Goal: Check status: Check status

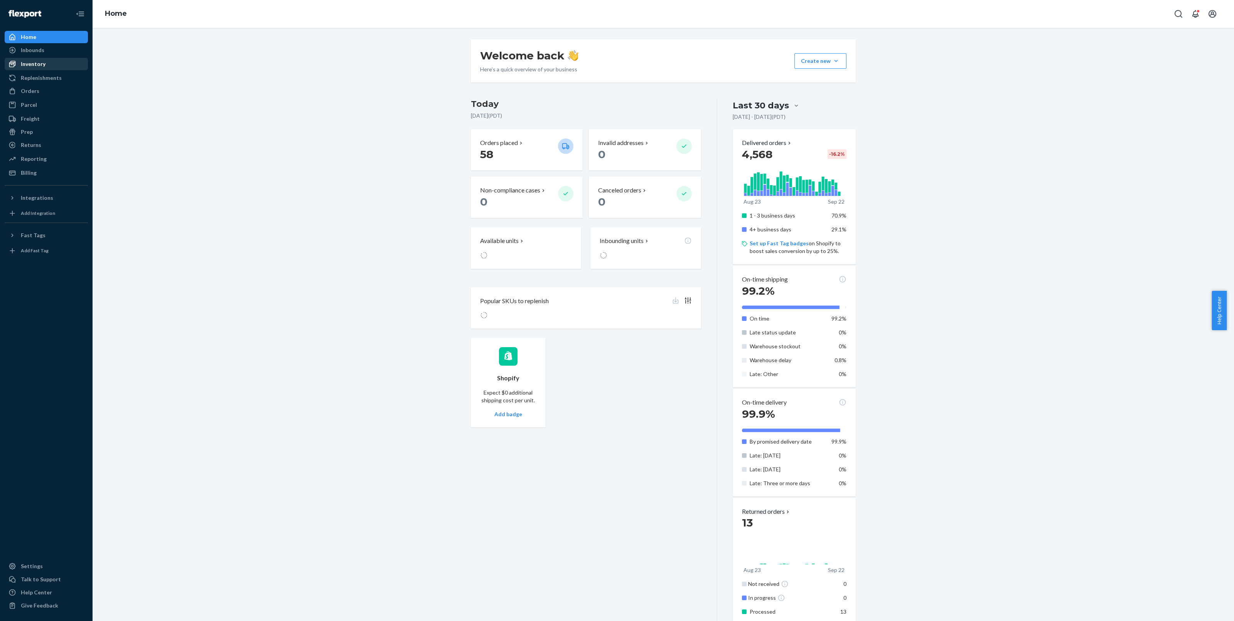
click at [24, 67] on div "Inventory" at bounding box center [33, 64] width 25 height 8
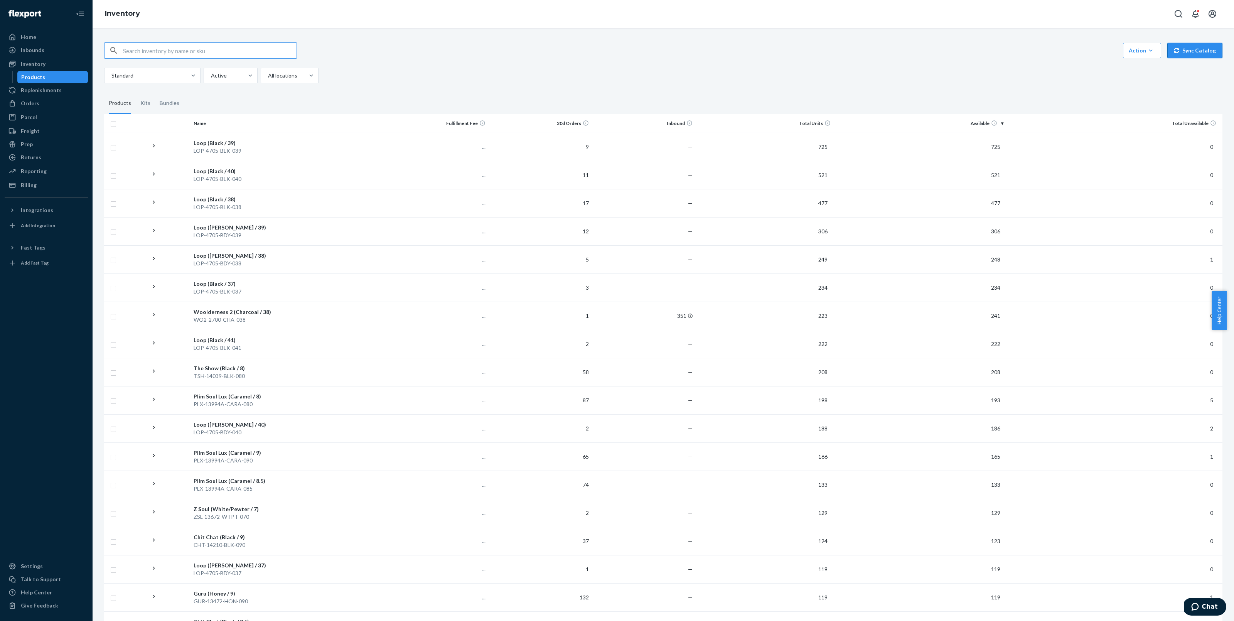
click at [1207, 54] on button "Sync Catalog" at bounding box center [1194, 50] width 55 height 15
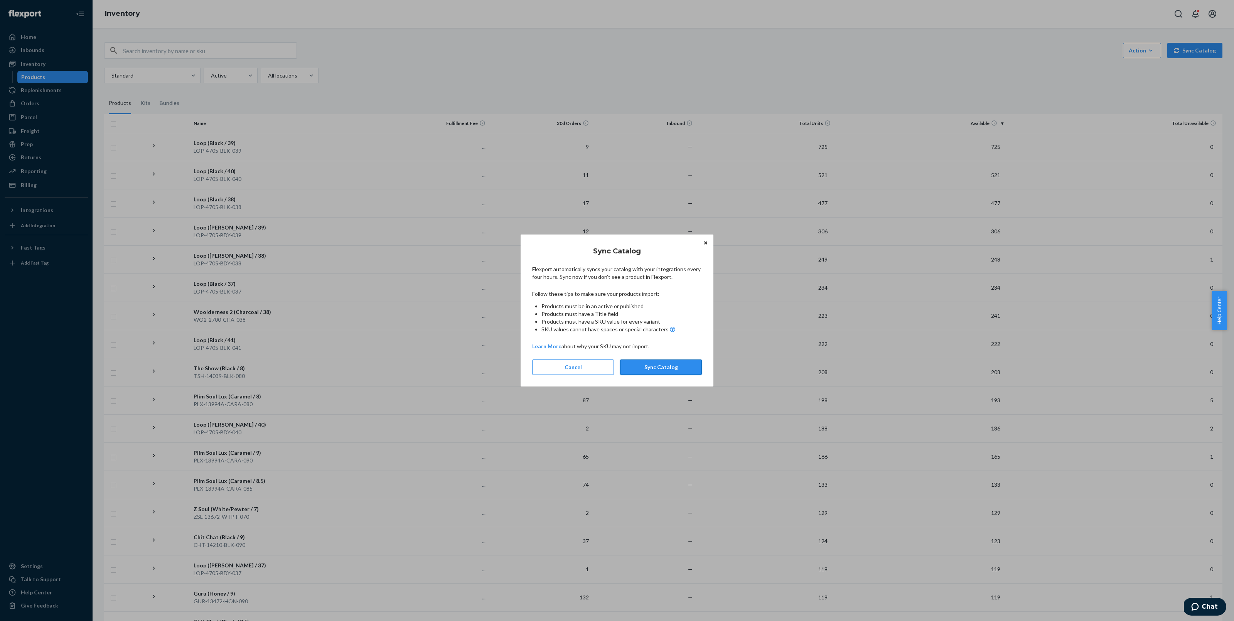
click at [697, 369] on button "Sync Catalog" at bounding box center [661, 366] width 82 height 15
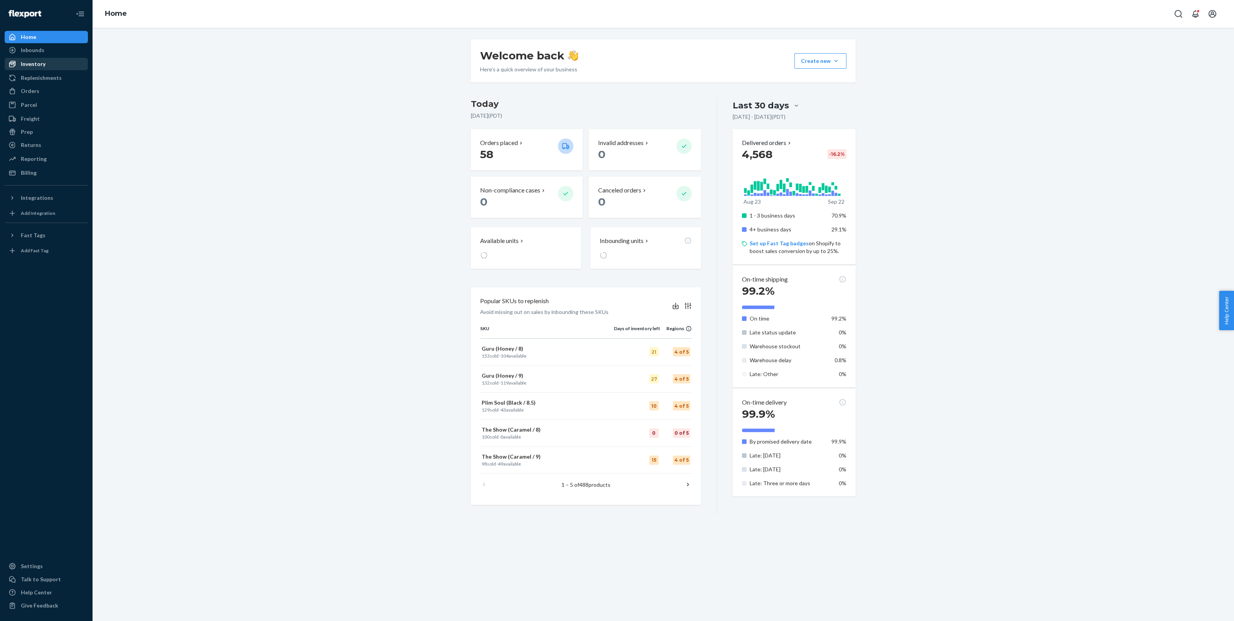
click at [44, 62] on div "Inventory" at bounding box center [33, 64] width 25 height 8
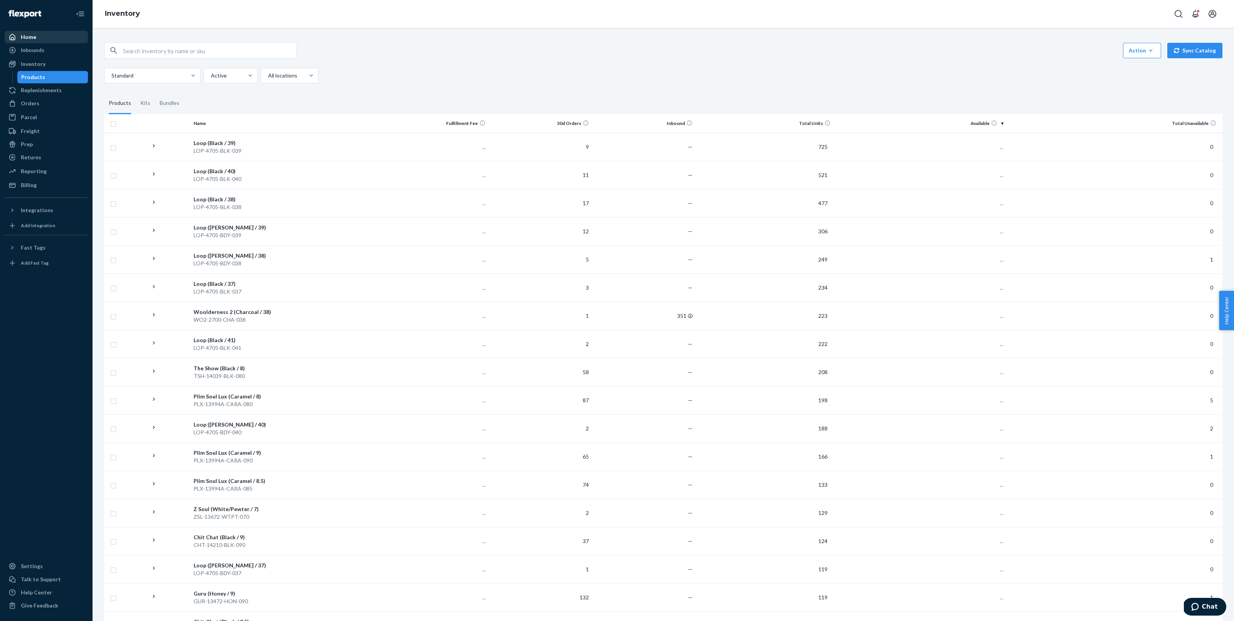
click at [39, 39] on div "Home" at bounding box center [46, 37] width 82 height 11
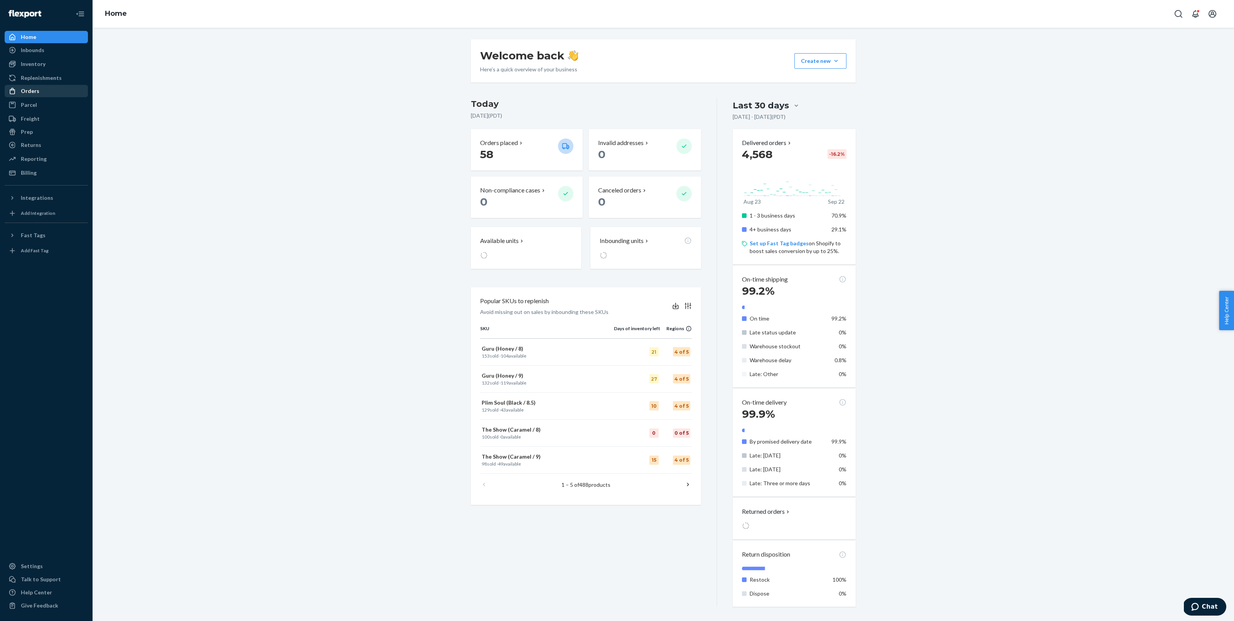
click at [44, 87] on div "Orders" at bounding box center [46, 91] width 82 height 11
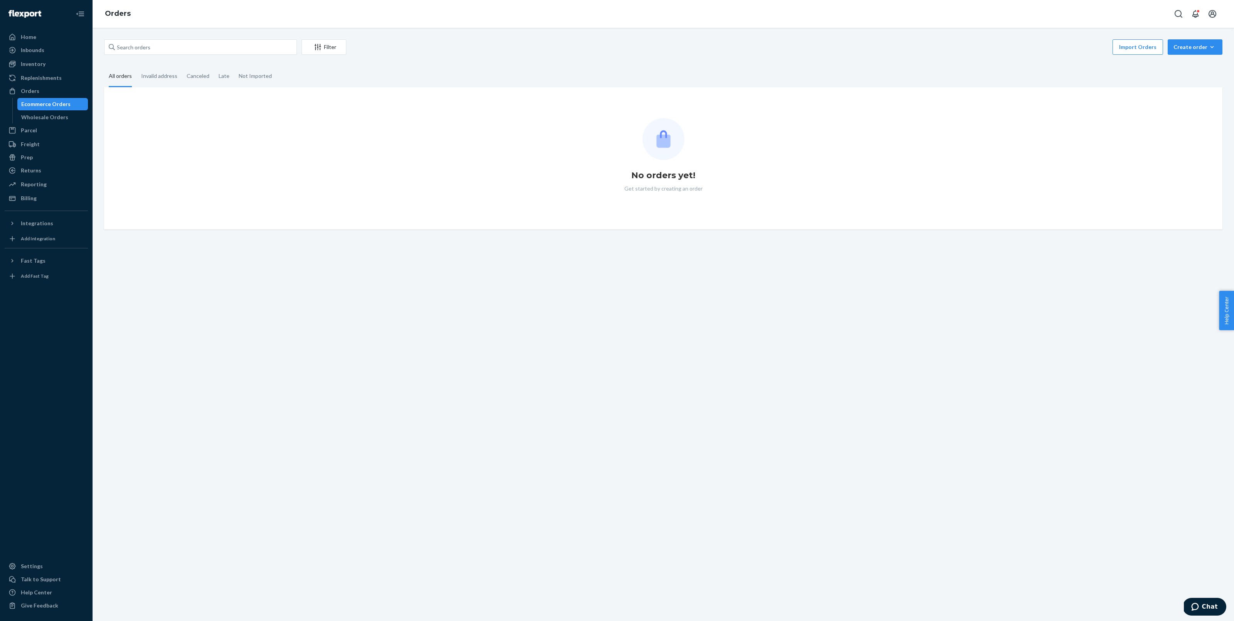
click at [196, 37] on div "Filter Import Orders Create order Ecommerce order Removal order All orders Inva…" at bounding box center [663, 324] width 1141 height 593
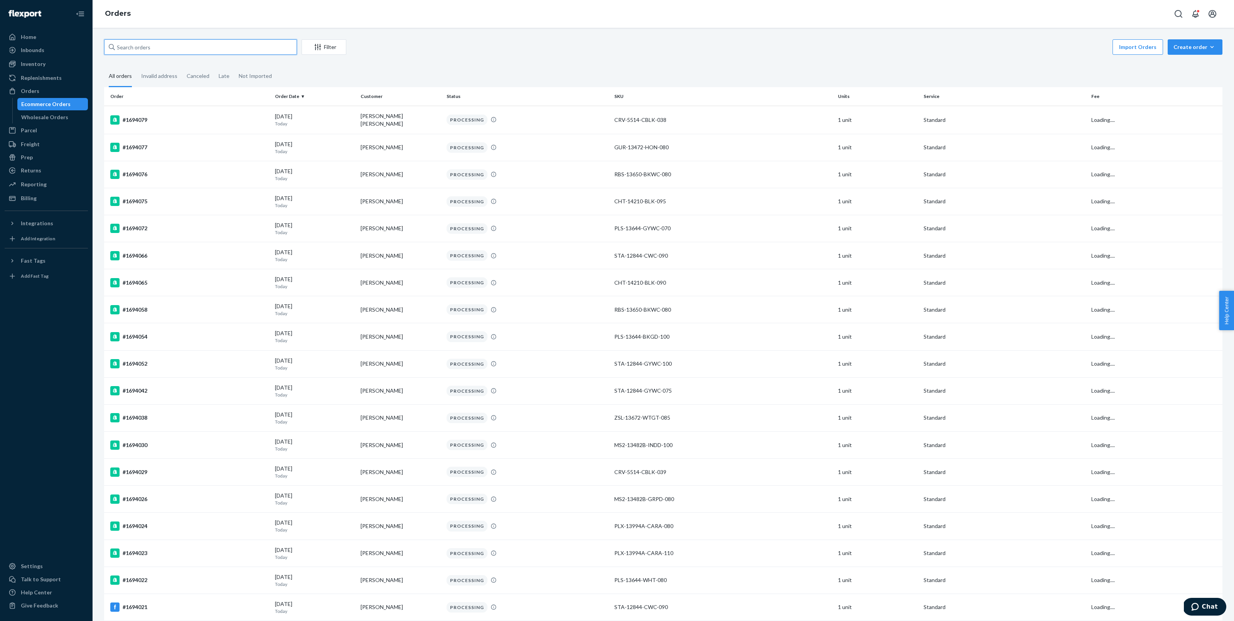
click at [196, 46] on input "text" at bounding box center [200, 46] width 193 height 15
paste input "1693795"
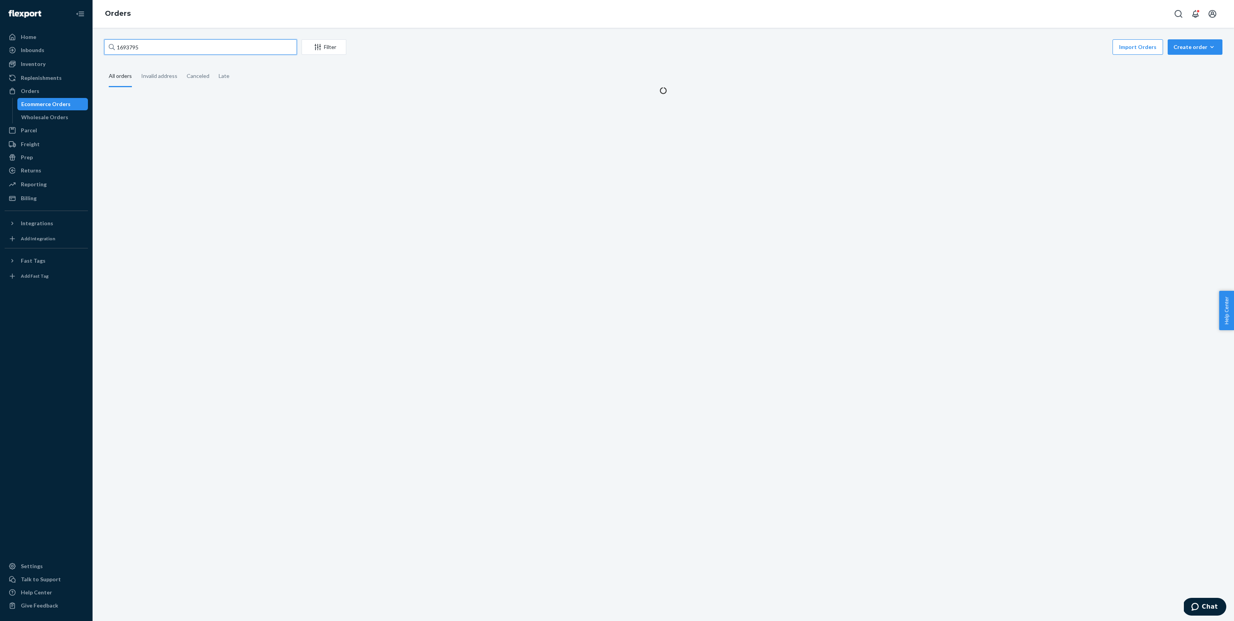
type input "1693795"
